Goal: Transaction & Acquisition: Purchase product/service

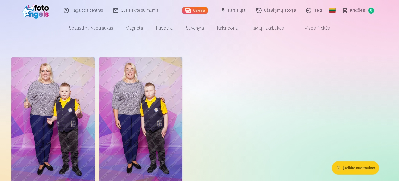
click at [85, 124] on img at bounding box center [52, 119] width 83 height 125
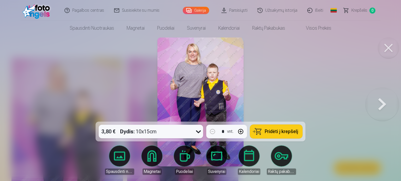
click at [195, 89] on img at bounding box center [200, 102] width 86 height 129
click at [199, 132] on icon at bounding box center [198, 132] width 5 height 3
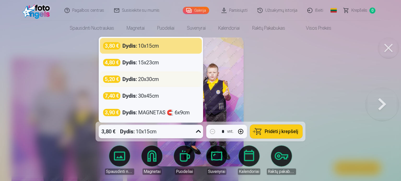
click at [158, 79] on div "Dydis : 20x30cm" at bounding box center [140, 79] width 37 height 7
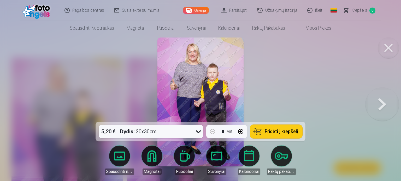
click at [184, 85] on img at bounding box center [200, 102] width 86 height 129
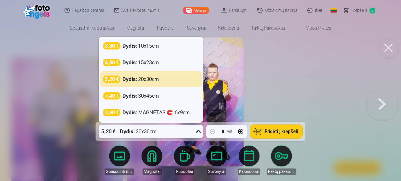
click at [197, 131] on icon at bounding box center [198, 132] width 8 height 8
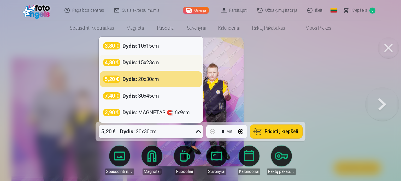
click at [167, 60] on div "4,80 € Dydis : 15x23cm" at bounding box center [150, 62] width 95 height 7
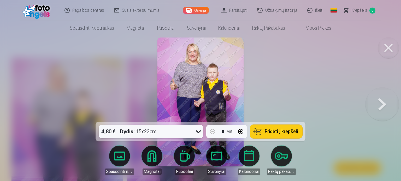
click at [197, 130] on icon at bounding box center [198, 132] width 8 height 8
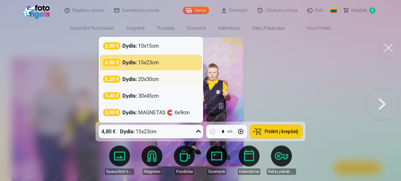
click at [156, 78] on div "Dydis : 20x30cm" at bounding box center [140, 79] width 37 height 7
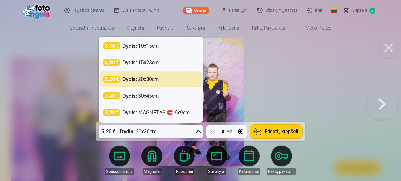
click at [199, 132] on icon at bounding box center [198, 132] width 8 height 8
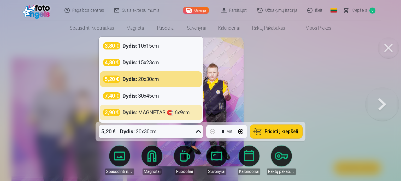
click at [303, 73] on div at bounding box center [200, 90] width 401 height 181
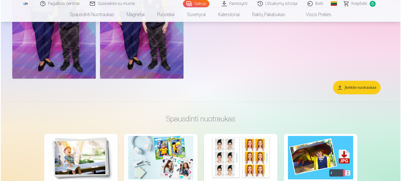
scroll to position [26, 0]
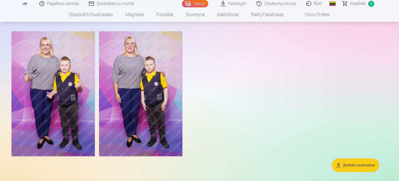
click at [74, 101] on img at bounding box center [52, 93] width 83 height 125
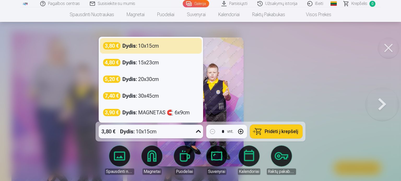
click at [197, 130] on icon at bounding box center [198, 132] width 8 height 8
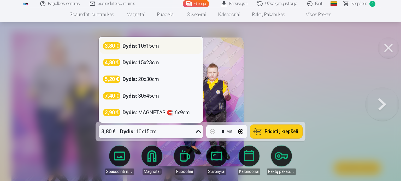
click at [162, 45] on div "3,80 € Dydis : 10x15cm" at bounding box center [150, 45] width 95 height 7
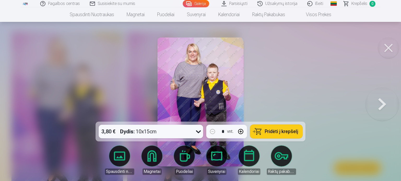
click at [267, 131] on span "Pridėti į krepšelį" at bounding box center [281, 131] width 33 height 5
click at [385, 103] on button at bounding box center [381, 102] width 33 height 29
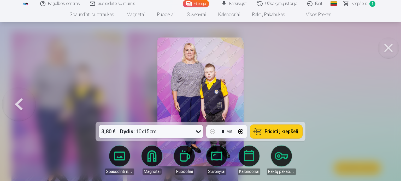
click at [272, 132] on span "Pridėti į krepšelį" at bounding box center [281, 131] width 33 height 5
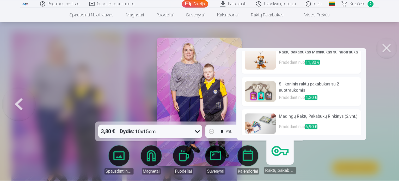
scroll to position [11, 0]
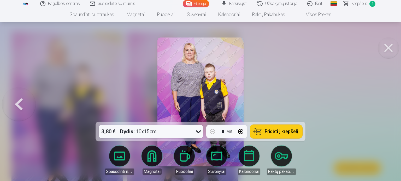
click at [364, 114] on div at bounding box center [200, 90] width 401 height 181
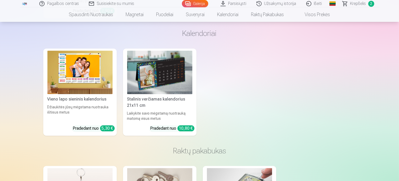
scroll to position [1148, 0]
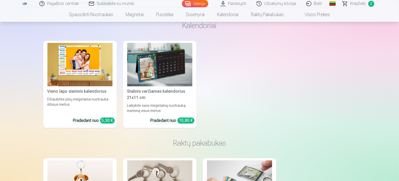
click at [82, 95] on div "Vieno lapo sieninis kalendorius" at bounding box center [79, 91] width 69 height 6
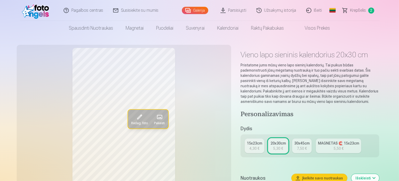
click at [156, 117] on span at bounding box center [160, 117] width 8 height 8
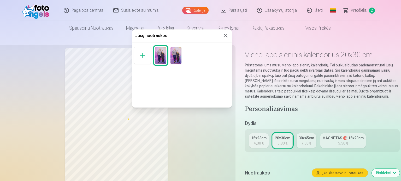
click at [141, 57] on div at bounding box center [142, 55] width 17 height 17
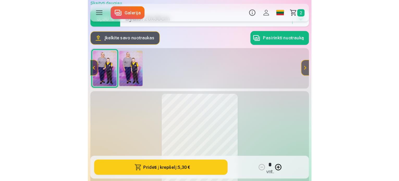
scroll to position [52, 0]
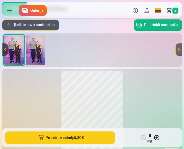
click at [156, 24] on button "Pasirinkti nuotrauką" at bounding box center [158, 24] width 48 height 11
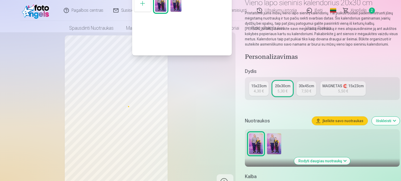
click at [15, 66] on div at bounding box center [200, 90] width 401 height 181
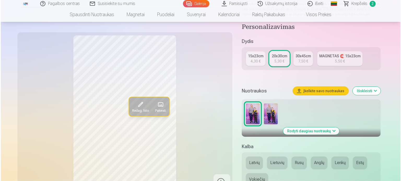
scroll to position [78, 0]
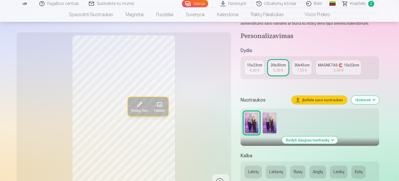
click at [128, 106] on button "Redag. foto" at bounding box center [139, 106] width 23 height 19
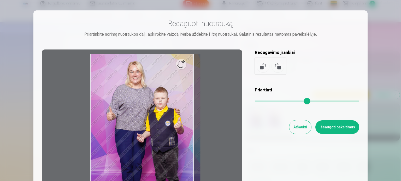
type input "*"
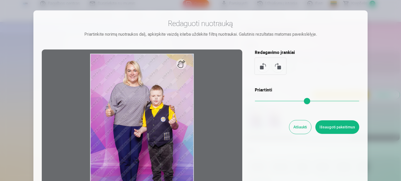
click at [255, 101] on input "range" at bounding box center [307, 101] width 104 height 1
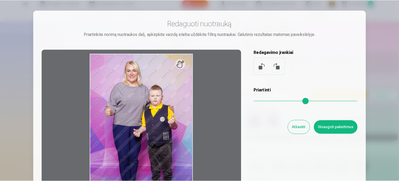
scroll to position [26, 0]
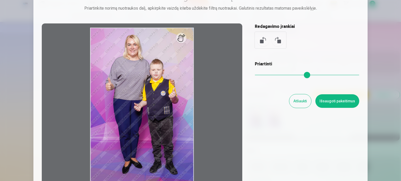
click at [278, 40] on button at bounding box center [277, 40] width 13 height 13
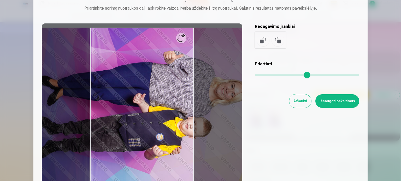
click at [278, 40] on button at bounding box center [277, 40] width 13 height 13
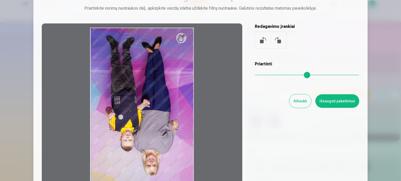
click at [278, 40] on button at bounding box center [277, 40] width 13 height 13
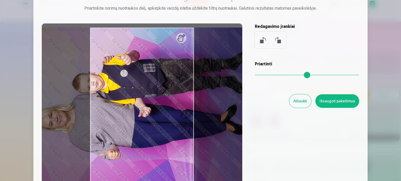
click at [278, 40] on button at bounding box center [277, 40] width 13 height 13
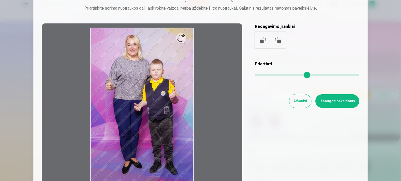
click at [303, 99] on button "Atšaukti" at bounding box center [300, 101] width 22 height 14
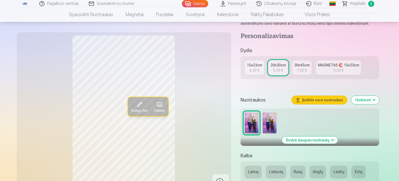
click at [258, 68] on div "4,30 €" at bounding box center [255, 70] width 10 height 5
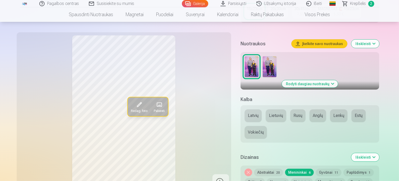
scroll to position [183, 0]
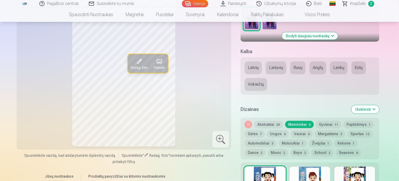
click at [328, 121] on button "Gyvūnai 11" at bounding box center [329, 124] width 26 height 7
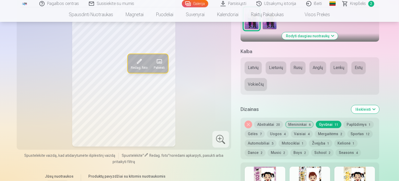
click at [332, 151] on div "Nuimkite dizainą Abstraktai 20 Menininkai 6 Gyvūnai 11 Paplūdimys 1 Gėlės 7 Uog…" at bounding box center [310, 139] width 139 height 42
click at [336, 149] on button "Seasons 4" at bounding box center [348, 152] width 25 height 7
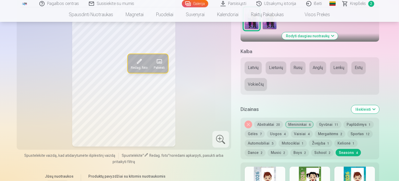
drag, startPoint x: 373, startPoint y: 136, endPoint x: 338, endPoint y: 140, distance: 34.9
click at [266, 149] on button "Dance 2" at bounding box center [255, 152] width 21 height 7
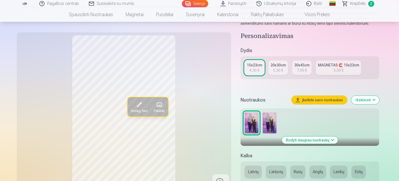
scroll to position [0, 0]
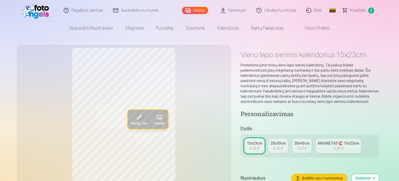
click at [320, 28] on link "Visos prekės" at bounding box center [314, 28] width 46 height 15
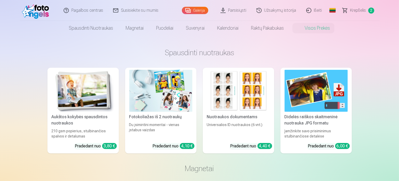
click at [197, 12] on link "Galerija" at bounding box center [195, 10] width 26 height 7
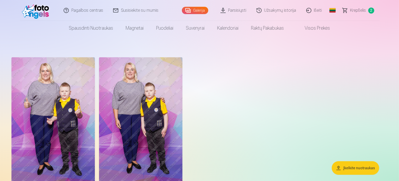
click at [366, 14] on link "Krepšelis 2" at bounding box center [359, 10] width 42 height 21
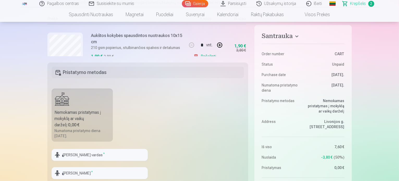
scroll to position [209, 0]
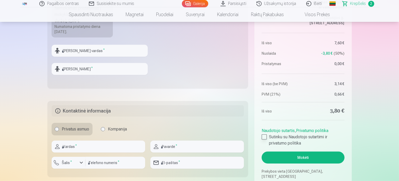
click at [263, 139] on div at bounding box center [264, 137] width 5 height 5
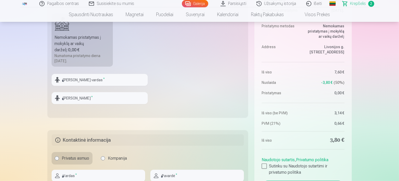
scroll to position [235, 0]
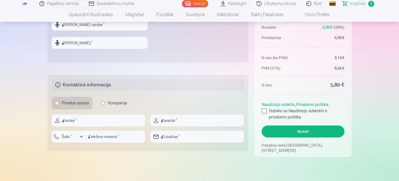
click at [298, 127] on button "Mokėti" at bounding box center [303, 132] width 83 height 12
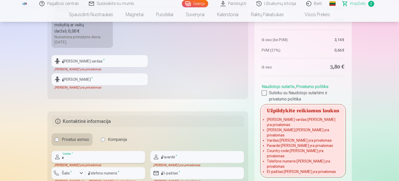
scroll to position [157, 0]
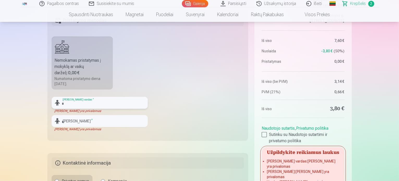
click at [102, 100] on input "text" at bounding box center [100, 103] width 96 height 12
type input "*****"
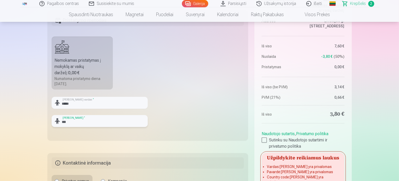
click at [91, 125] on input "***" at bounding box center [100, 121] width 96 height 12
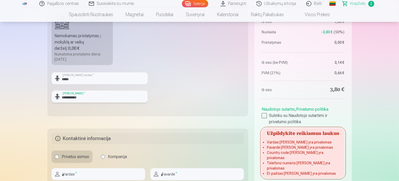
scroll to position [209, 0]
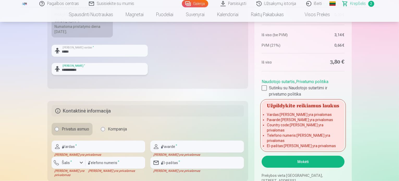
type input "**********"
click at [171, 101] on div "Santrauka Order number CART Status Unpaid Purchase date 8.09.2025. Numatoma pri…" at bounding box center [199, 24] width 305 height 327
click at [96, 146] on input "text" at bounding box center [99, 147] width 94 height 12
type input "*****"
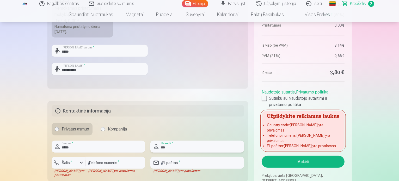
click at [177, 144] on input "***" at bounding box center [198, 147] width 94 height 12
type input "**********"
click at [81, 162] on div "button" at bounding box center [81, 163] width 6 height 6
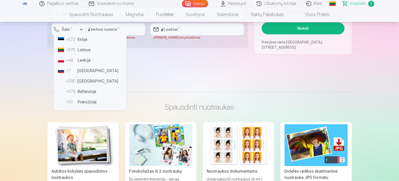
scroll to position [33, 0]
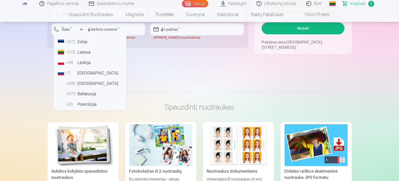
click at [90, 52] on li "+370 Lietuva" at bounding box center [90, 52] width 69 height 10
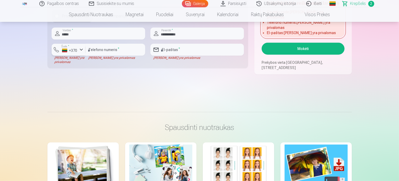
scroll to position [290, 0]
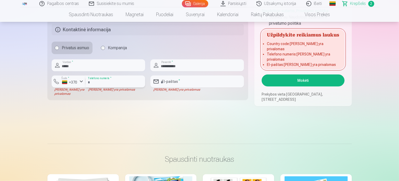
click at [125, 82] on input "number" at bounding box center [116, 82] width 60 height 12
type input "*********"
type input "**********"
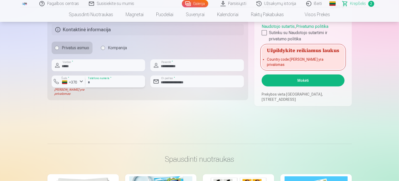
click at [90, 81] on input "*********" at bounding box center [116, 82] width 60 height 12
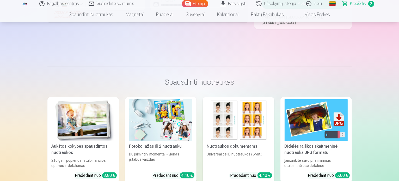
scroll to position [368, 0]
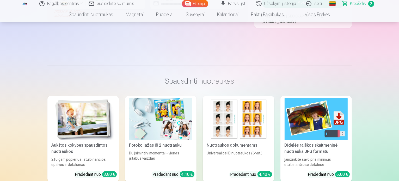
type input "********"
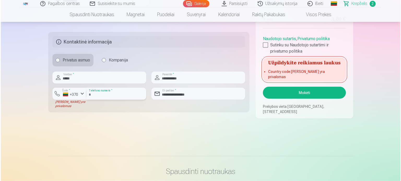
scroll to position [264, 0]
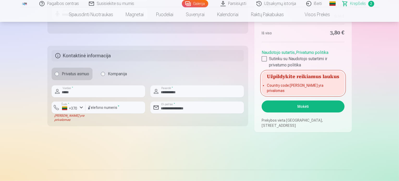
click at [297, 106] on button "Mokėti" at bounding box center [303, 107] width 83 height 12
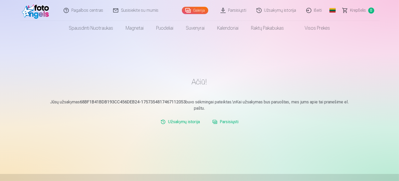
click at [359, 9] on span "Krepšelis" at bounding box center [359, 10] width 16 height 6
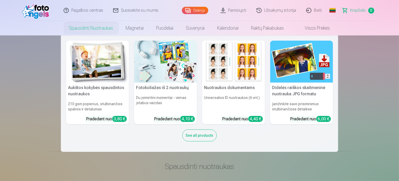
click at [94, 27] on link "Spausdinti nuotraukas" at bounding box center [91, 28] width 57 height 15
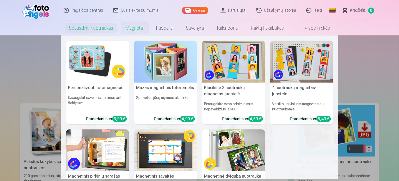
click at [139, 29] on link "Magnetai" at bounding box center [135, 28] width 31 height 15
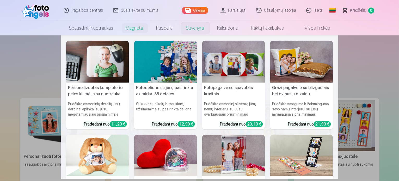
click at [199, 24] on link "Suvenyrai" at bounding box center [195, 28] width 31 height 15
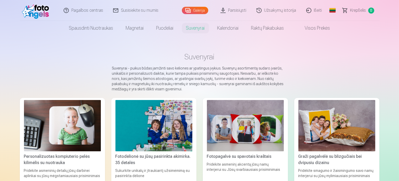
click at [235, 9] on link "Parsisiųsti" at bounding box center [234, 10] width 36 height 21
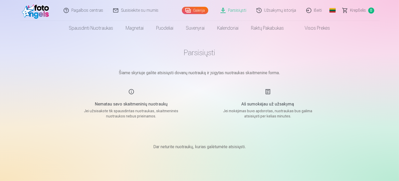
drag, startPoint x: 191, startPoint y: 50, endPoint x: 185, endPoint y: 67, distance: 17.8
click at [191, 50] on h1 "Parsisiųsti" at bounding box center [199, 52] width 261 height 9
click at [191, 8] on link "Galerija" at bounding box center [195, 10] width 26 height 7
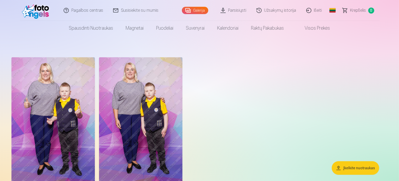
click at [51, 88] on img at bounding box center [52, 119] width 83 height 125
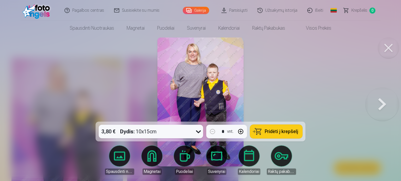
click at [225, 9] on link "Parsisiųsti" at bounding box center [235, 10] width 36 height 21
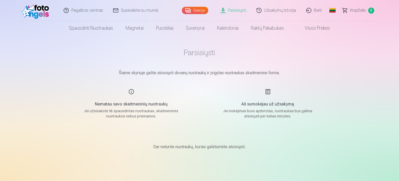
click at [224, 9] on link "Parsisiųsti" at bounding box center [234, 10] width 36 height 21
click at [265, 8] on link "Užsakymų istorija" at bounding box center [277, 10] width 50 height 21
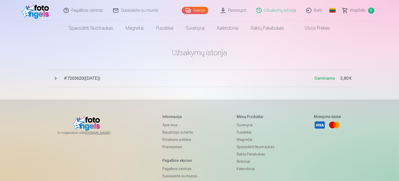
click at [194, 9] on link "Galerija" at bounding box center [195, 10] width 26 height 7
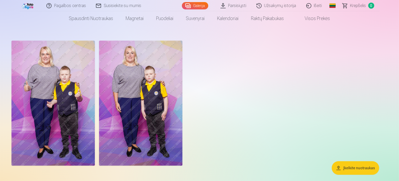
scroll to position [26, 0]
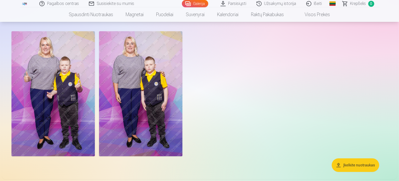
click at [75, 98] on img at bounding box center [52, 93] width 83 height 125
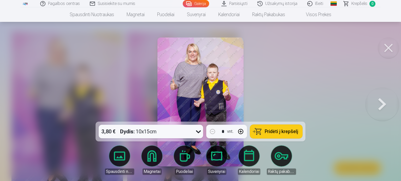
click at [249, 62] on div at bounding box center [200, 90] width 401 height 181
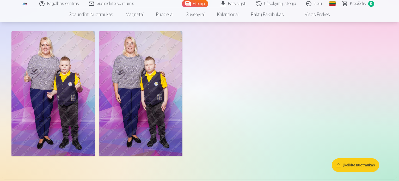
click at [237, 62] on div at bounding box center [199, 93] width 381 height 129
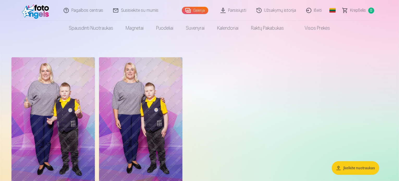
click at [60, 91] on img at bounding box center [52, 119] width 83 height 125
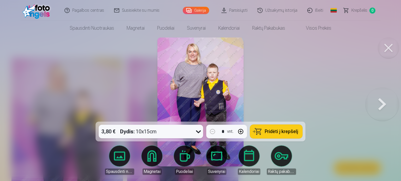
click at [182, 59] on img at bounding box center [200, 102] width 86 height 129
